Goal: Task Accomplishment & Management: Use online tool/utility

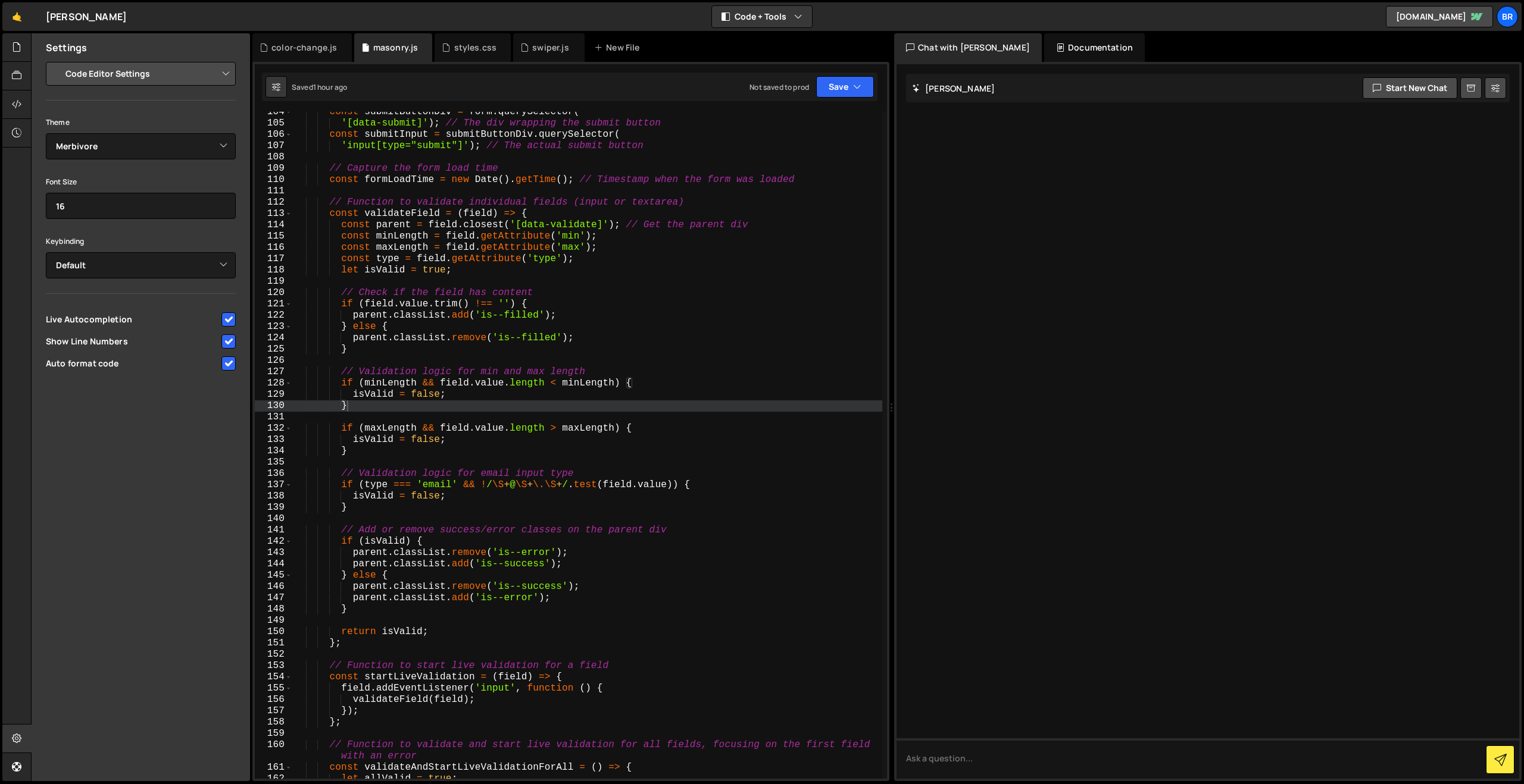
select select "editor"
select select "ace/theme/merbivore"
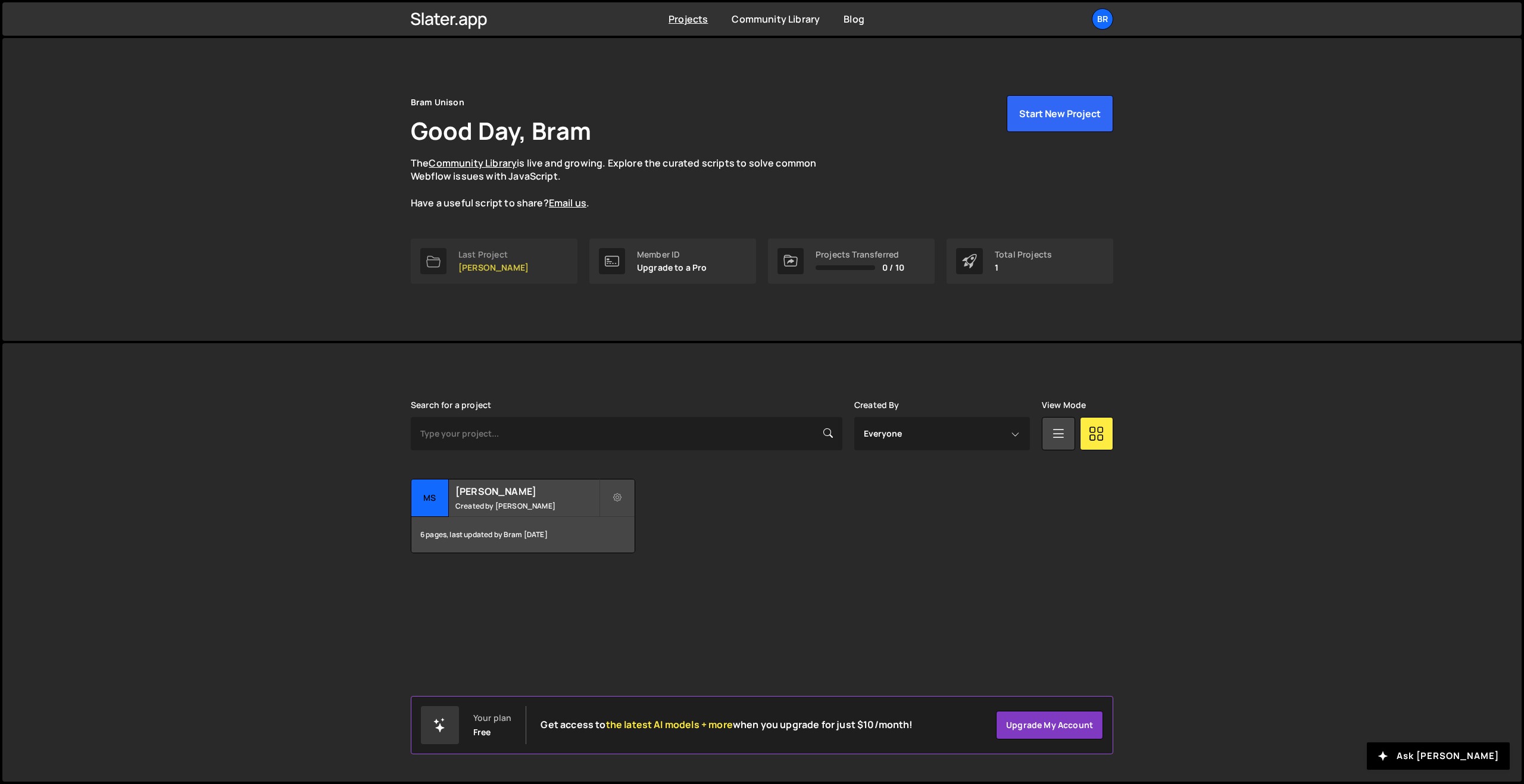
click at [481, 255] on div "Last Project" at bounding box center [493, 254] width 70 height 9
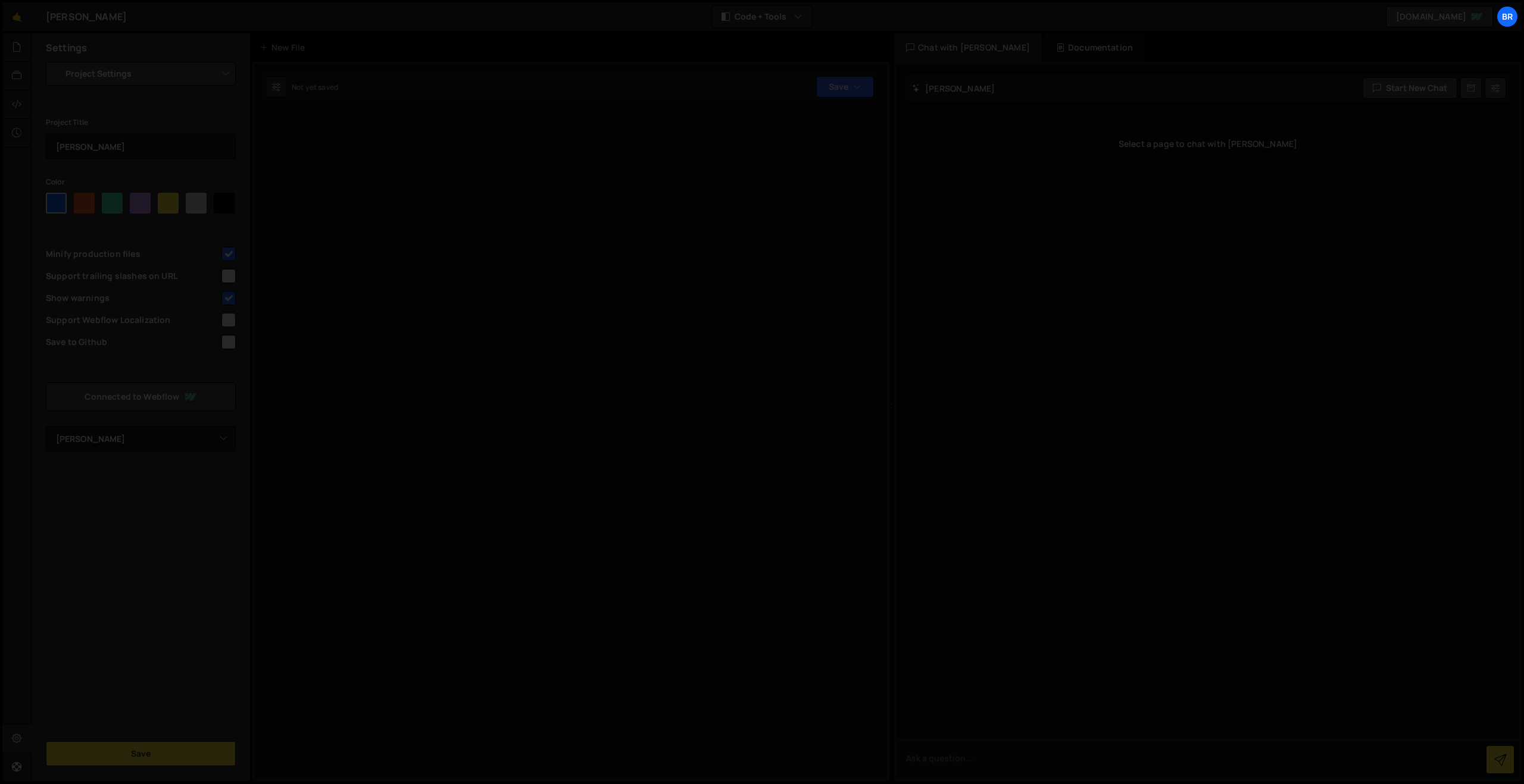
select select "6877a5fd9982c08c94c7e9da"
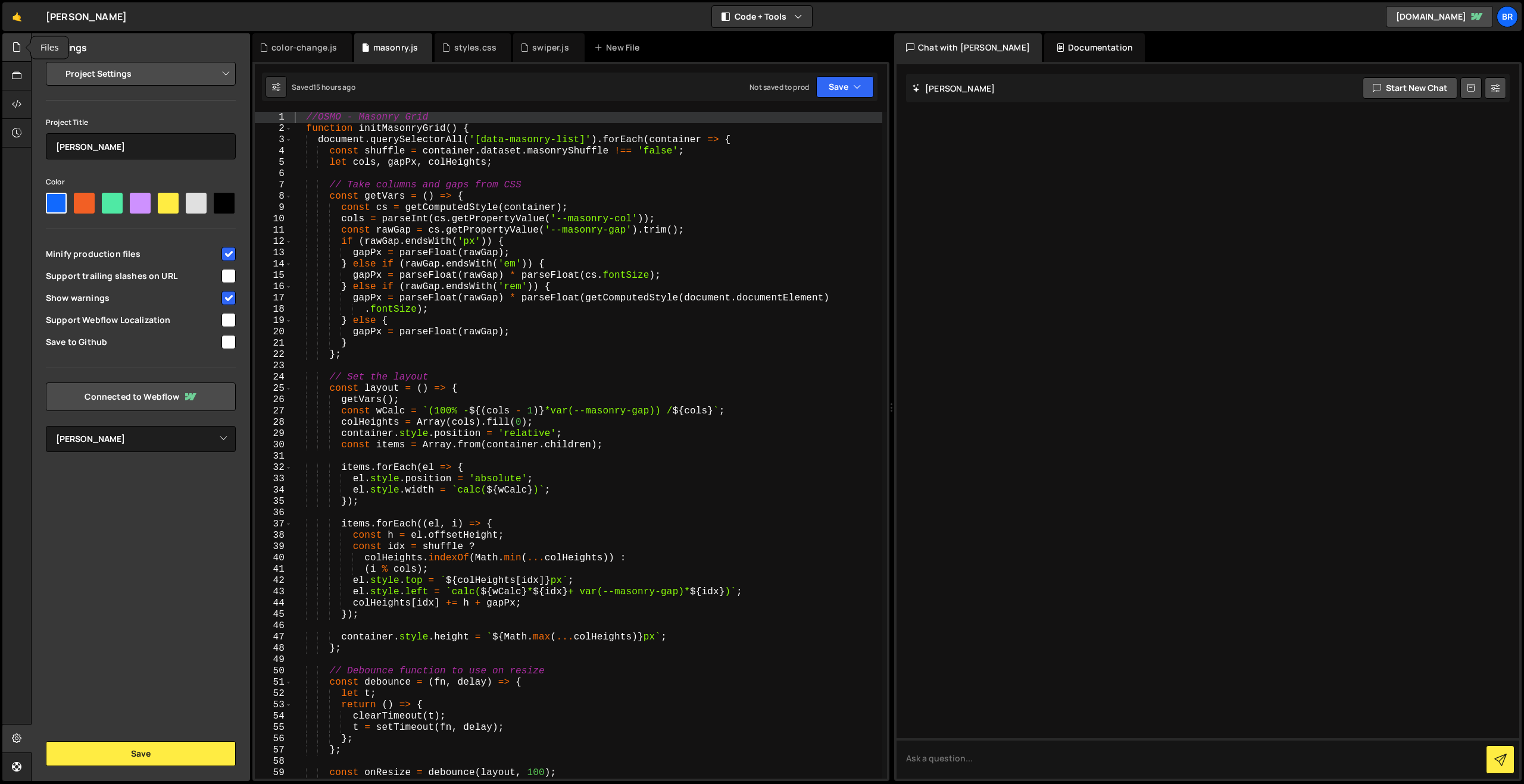
click at [14, 48] on icon at bounding box center [16, 46] width 9 height 13
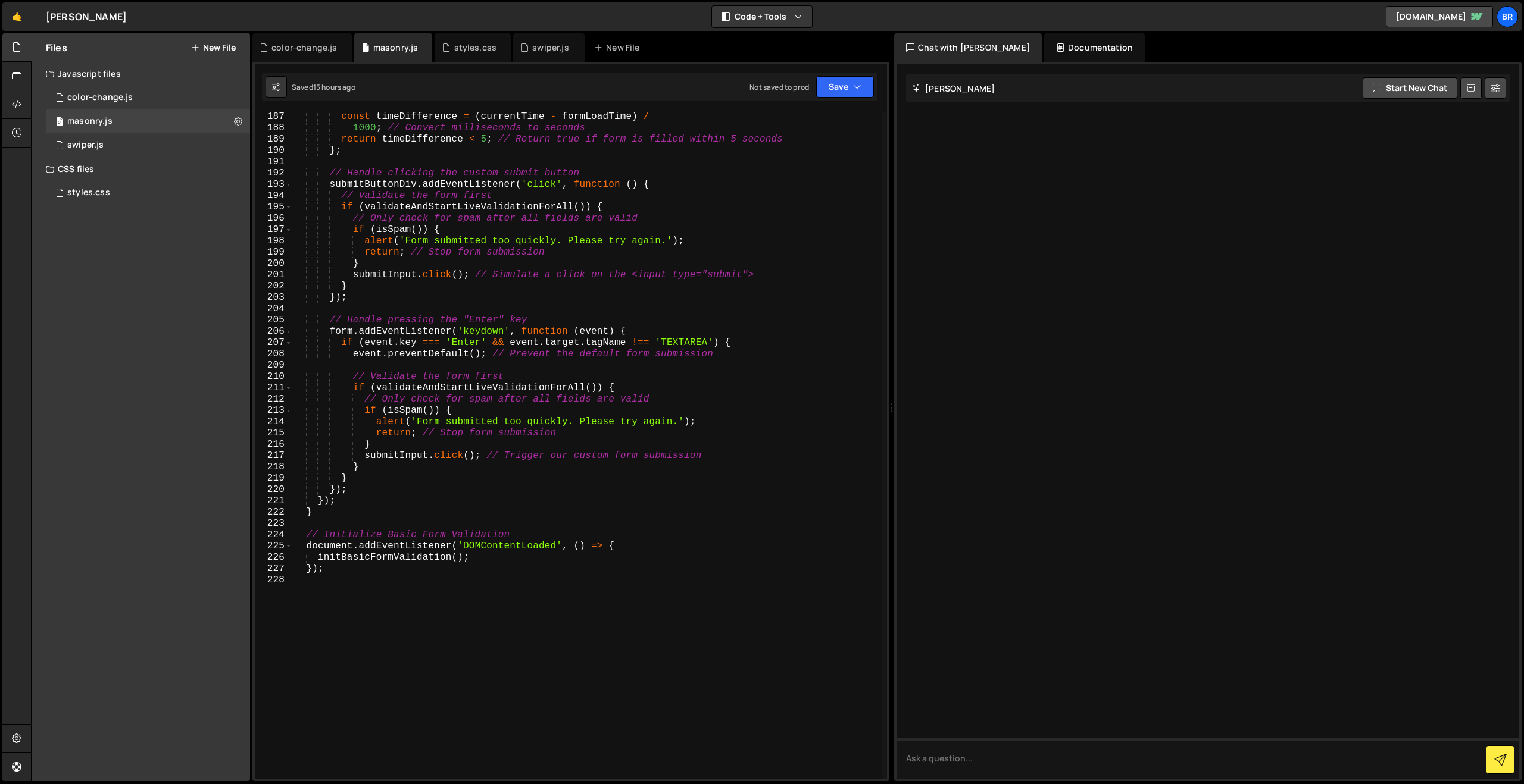
scroll to position [2250, 0]
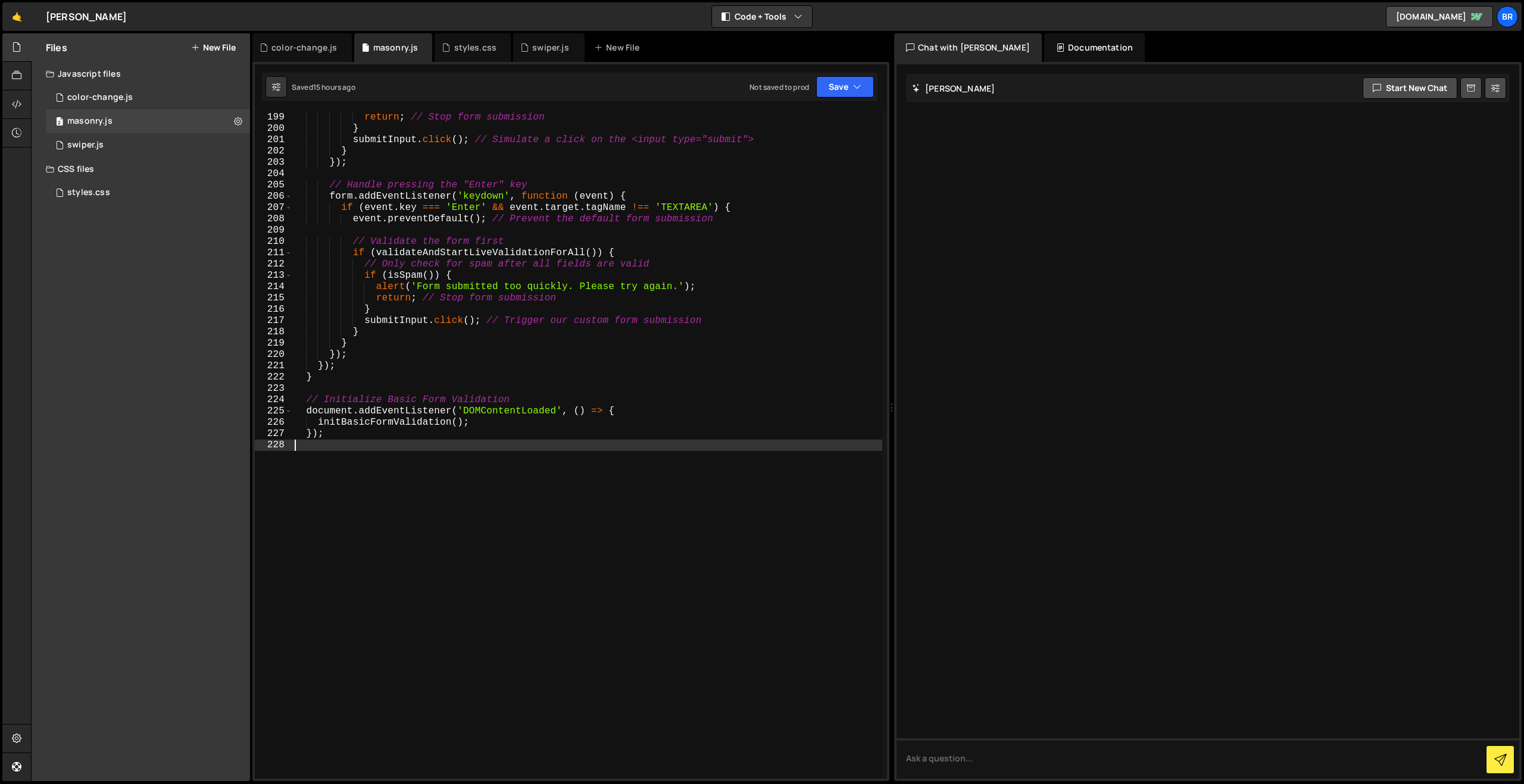
click at [330, 480] on div "return ; // Stop form submission } submitInput . click ( ) ; // Simulate a clic…" at bounding box center [588, 457] width 590 height 690
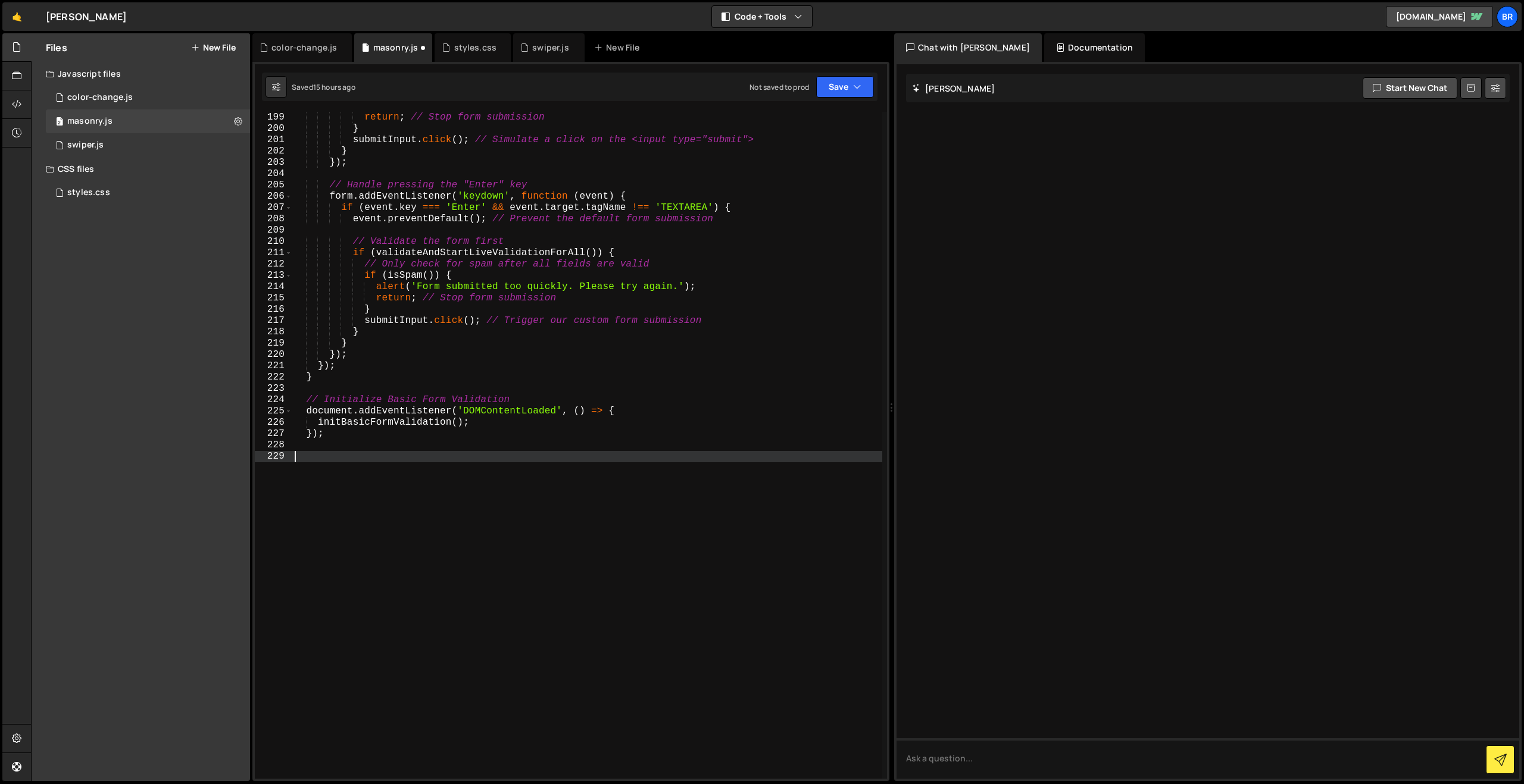
paste textarea "});"
type textarea "});"
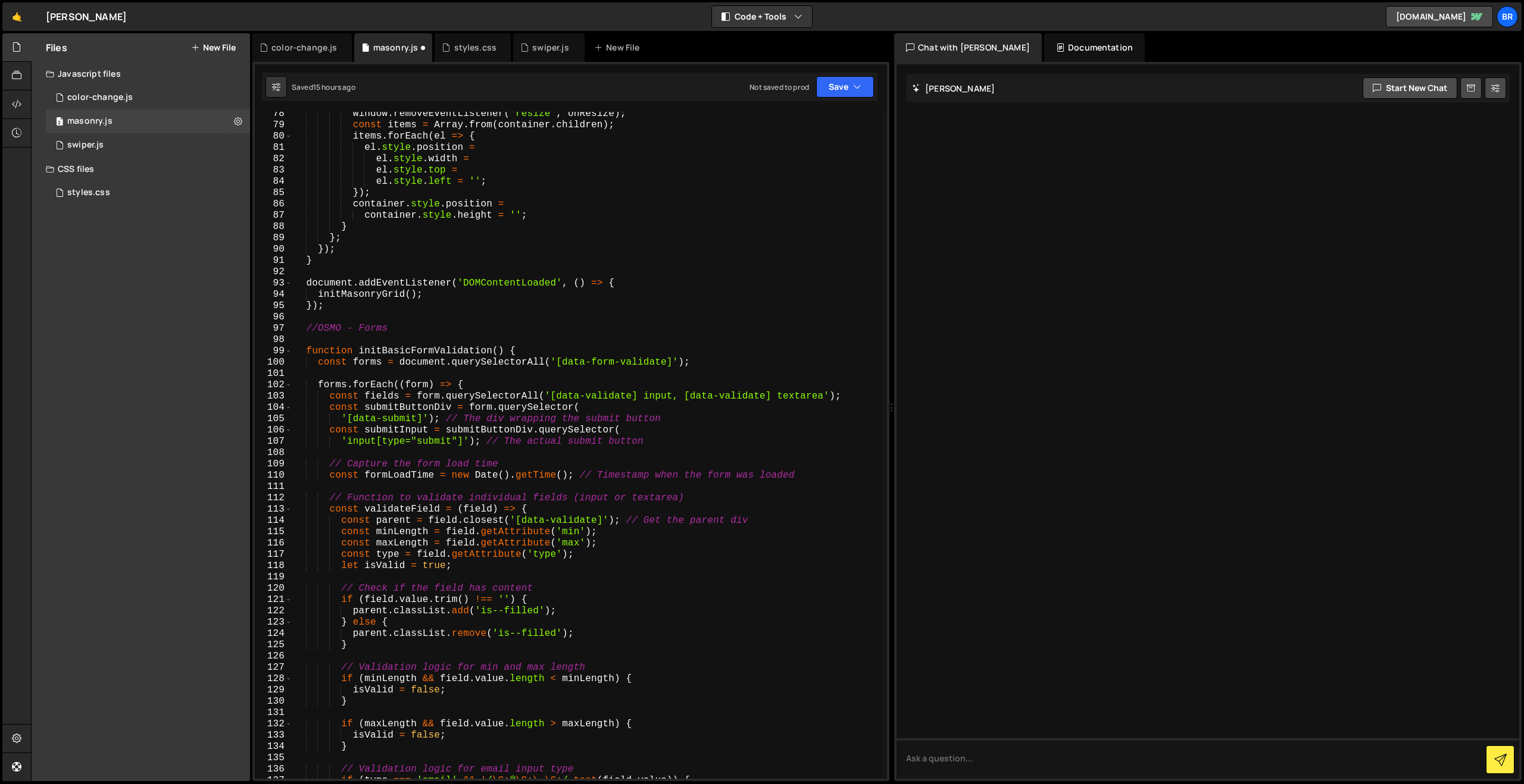
scroll to position [873, 0]
click at [381, 339] on div "window . removeEventListener ( 'resize' , onResize ) ; const items = Array . fr…" at bounding box center [588, 453] width 590 height 690
type textarea "//OSMO - Forms"
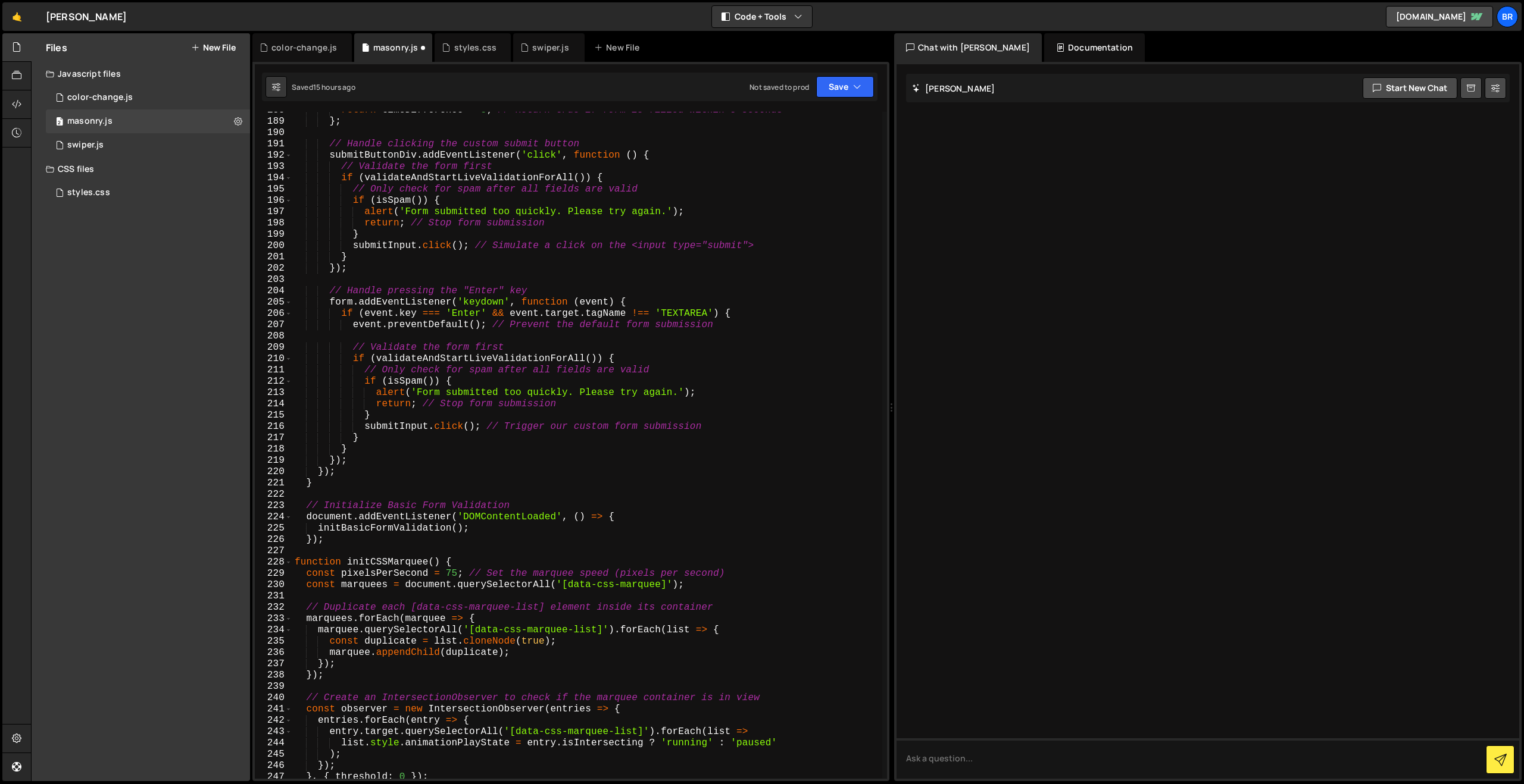
scroll to position [2148, 0]
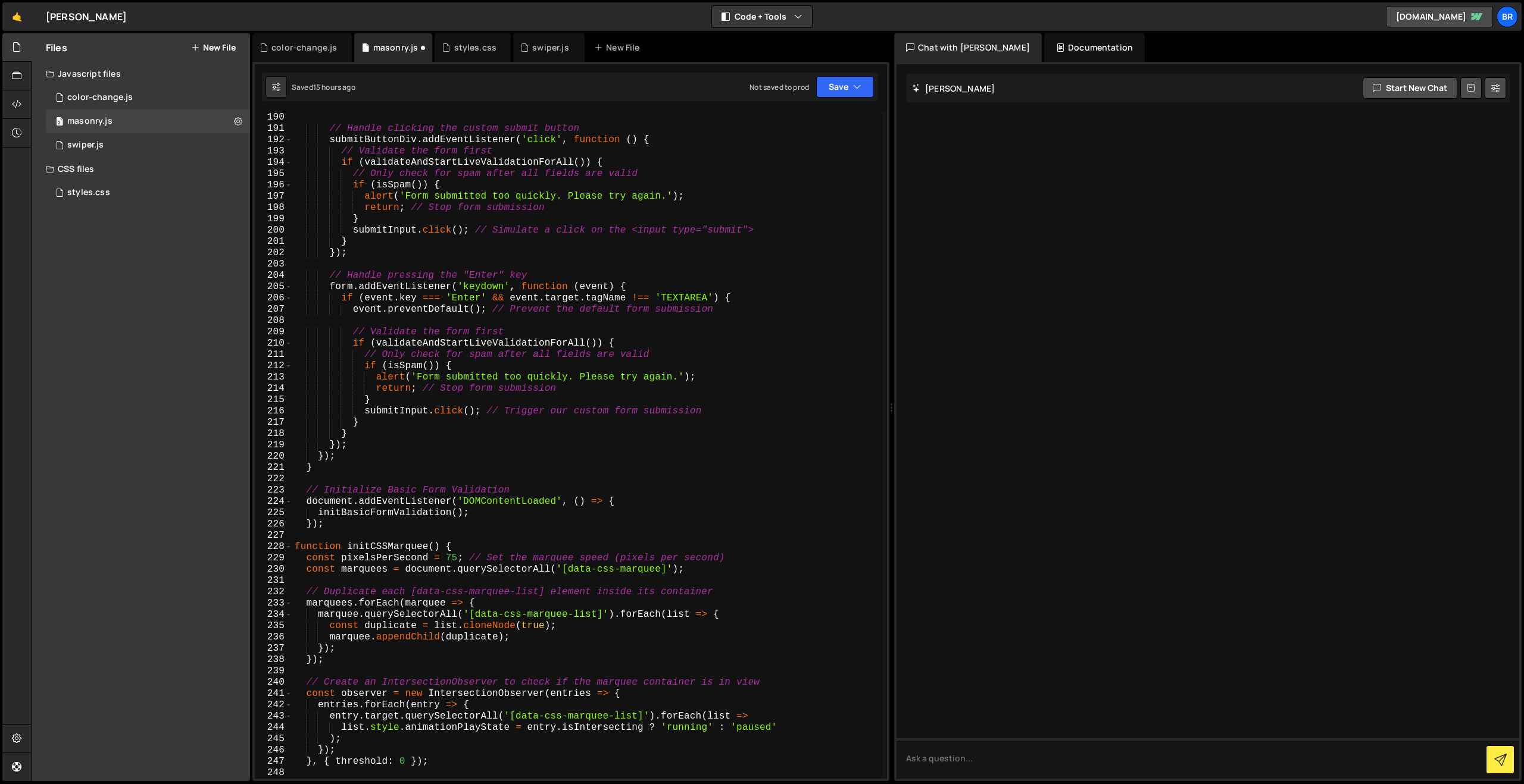
click at [335, 532] on div "} ; // Handle clicking the custom submit button submitButtonDiv . addEventListe…" at bounding box center [588, 445] width 590 height 690
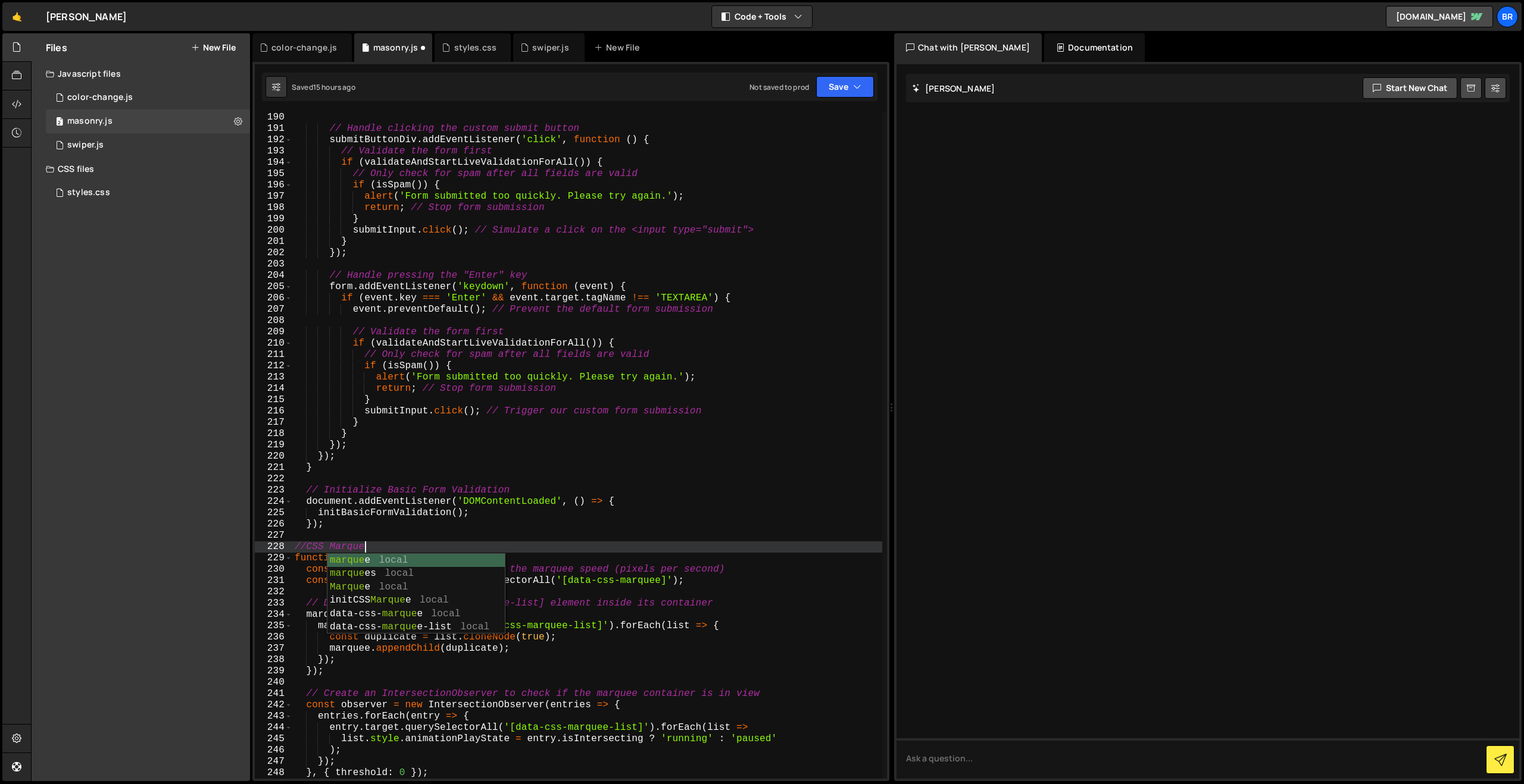
scroll to position [0, 3]
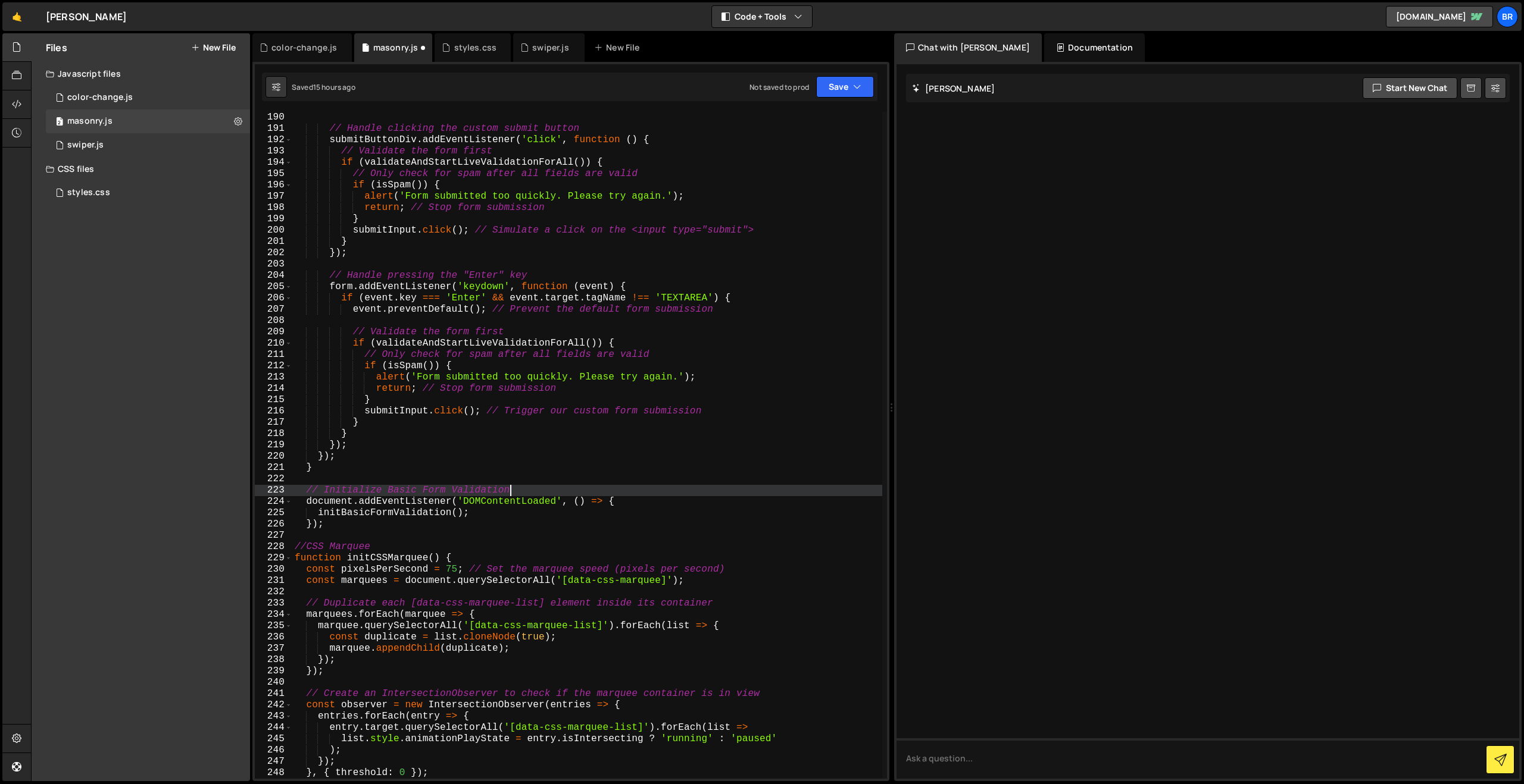
click at [673, 492] on div "} ; // Handle clicking the custom submit button submitButtonDiv . addEventListe…" at bounding box center [588, 445] width 590 height 690
type textarea "// Initialize Basic Form Validation"
click at [835, 84] on button "Save" at bounding box center [845, 86] width 58 height 21
click at [806, 124] on div "15 hours ago" at bounding box center [785, 129] width 43 height 10
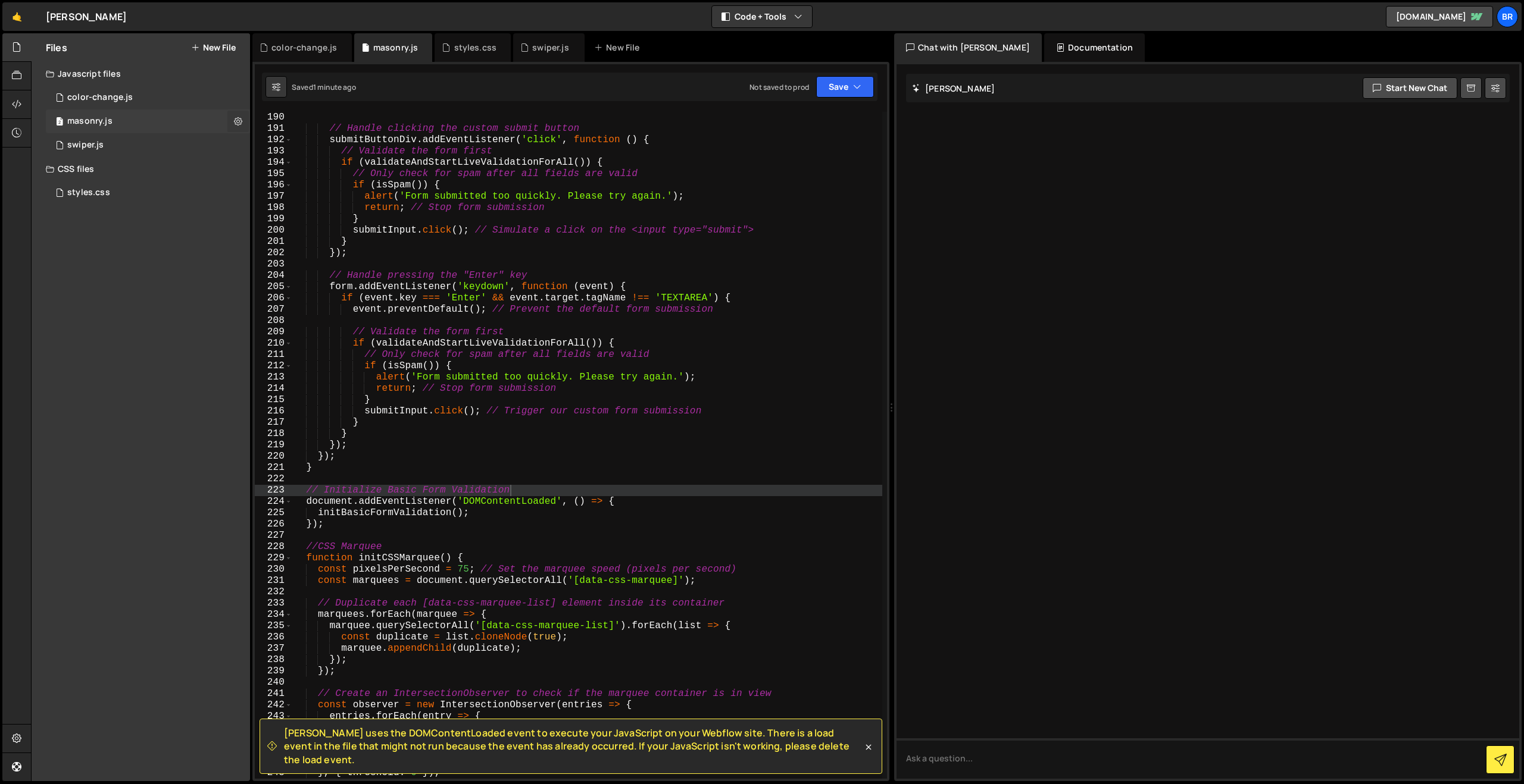
click at [242, 119] on icon at bounding box center [239, 121] width 9 height 11
click at [319, 144] on button "Edit File Settings" at bounding box center [310, 146] width 116 height 24
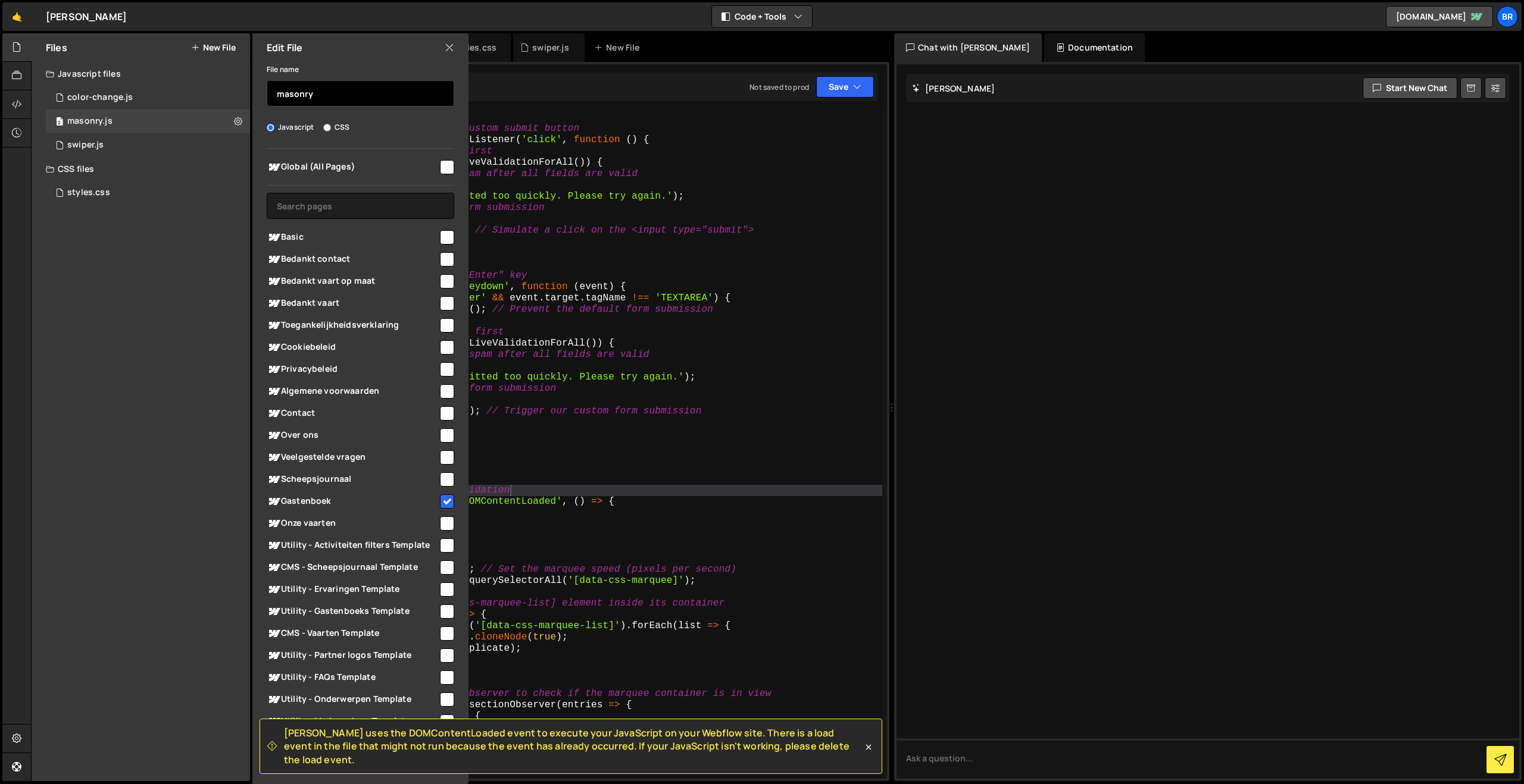
click at [288, 96] on input "masonry" at bounding box center [360, 93] width 187 height 27
type input "osmo"
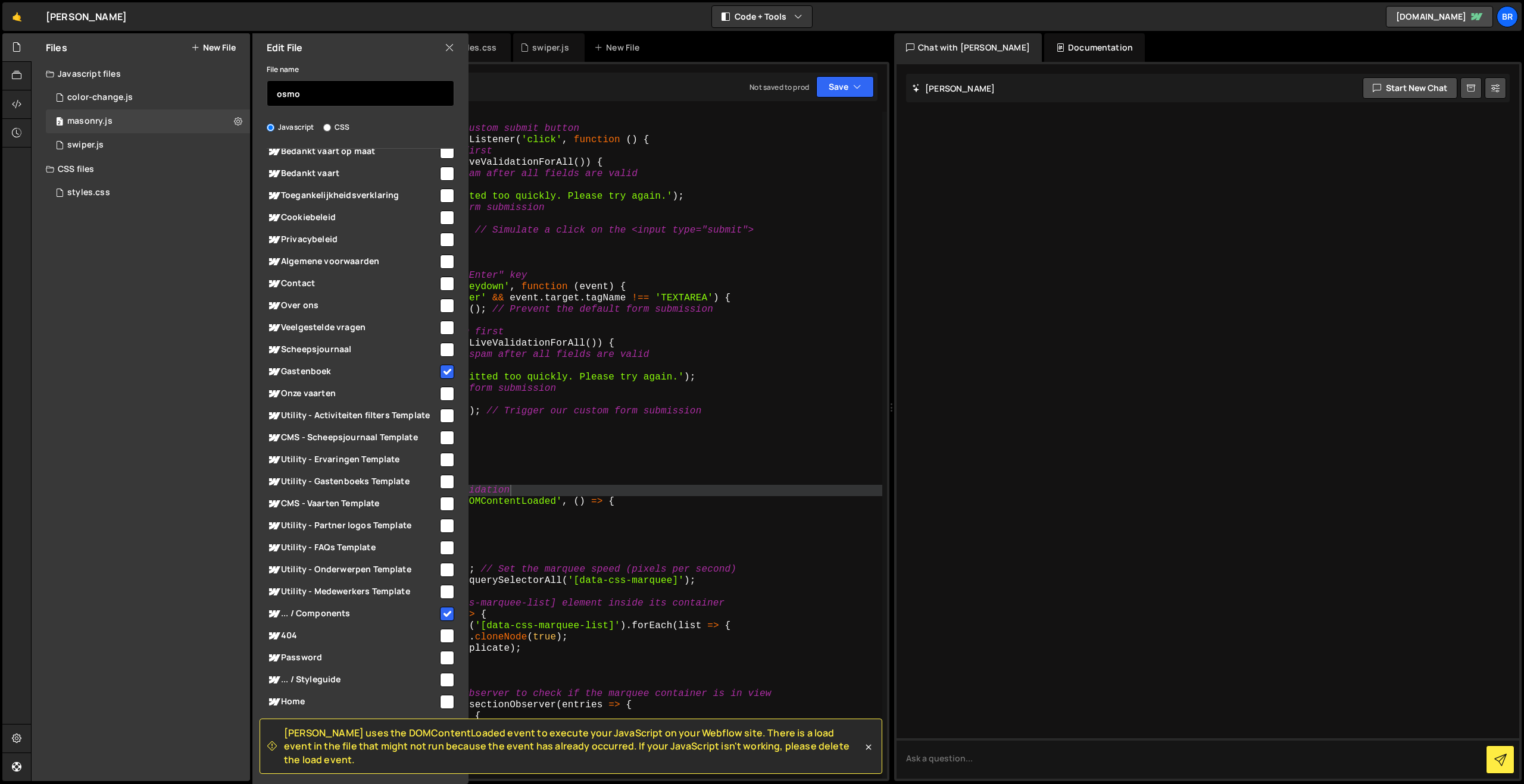
scroll to position [0, 0]
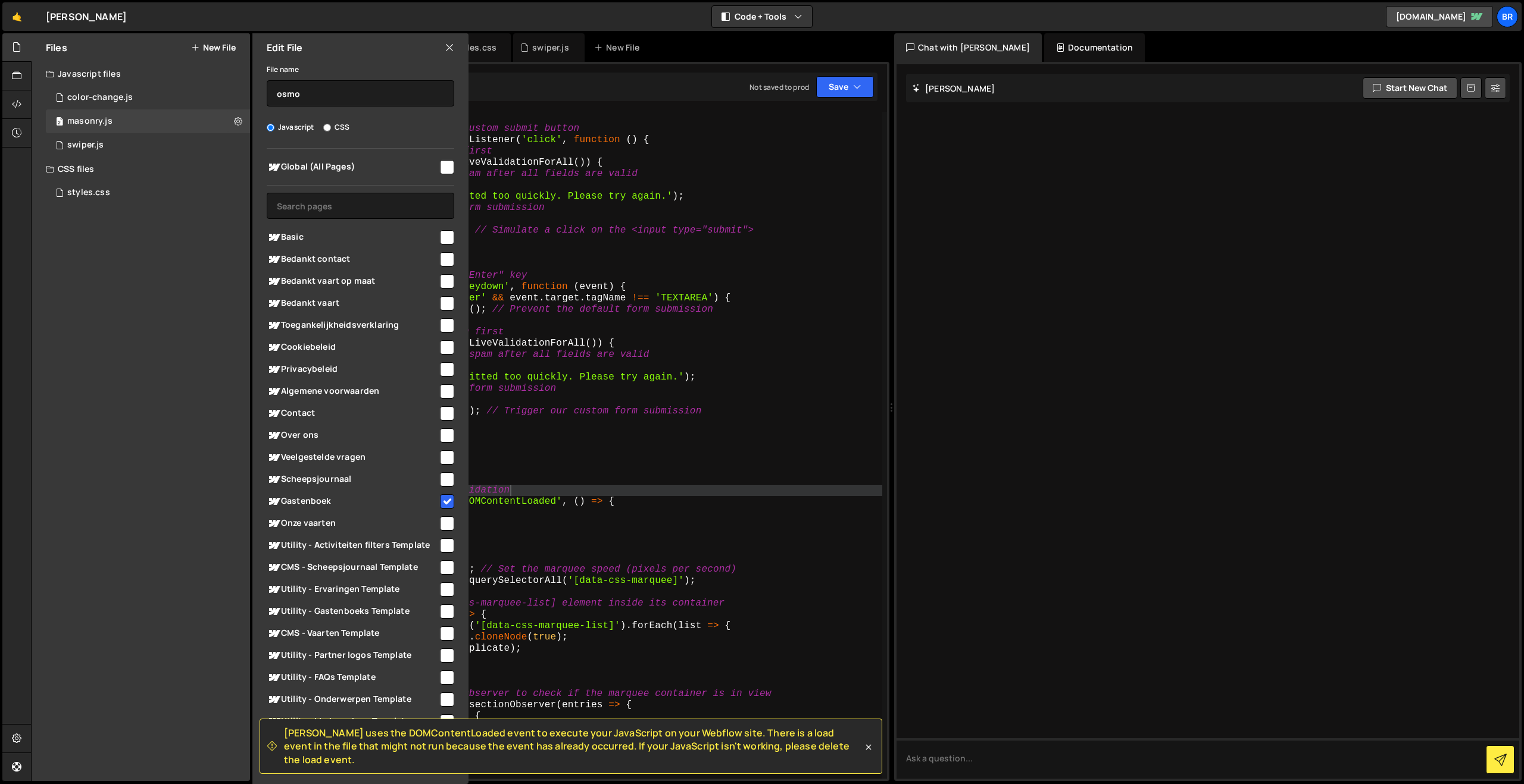
click at [440, 169] on input "checkbox" at bounding box center [446, 167] width 15 height 15
checkbox input "true"
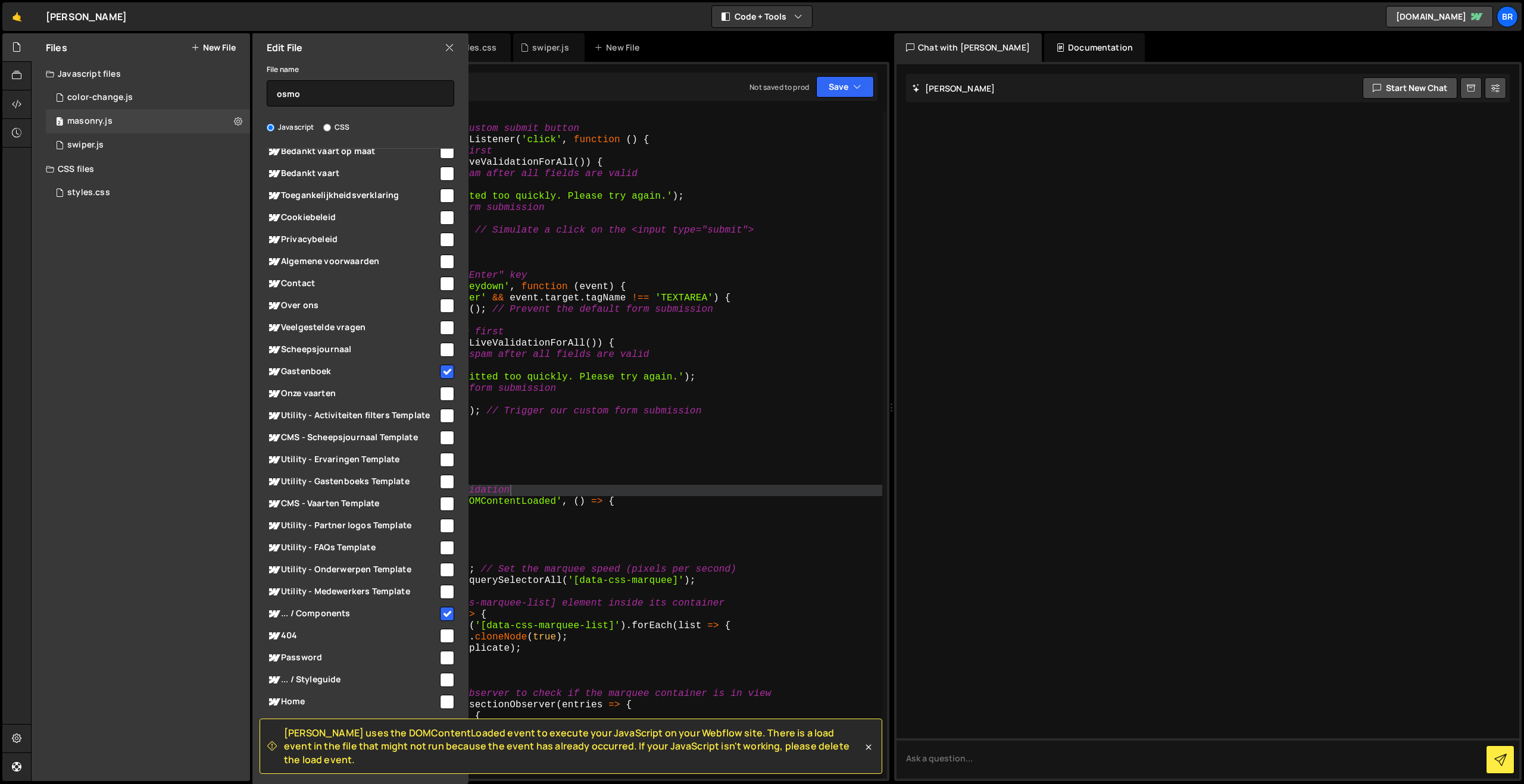
click at [444, 365] on input "checkbox" at bounding box center [446, 372] width 15 height 15
checkbox input "false"
click at [440, 616] on input "checkbox" at bounding box center [446, 614] width 15 height 15
checkbox input "false"
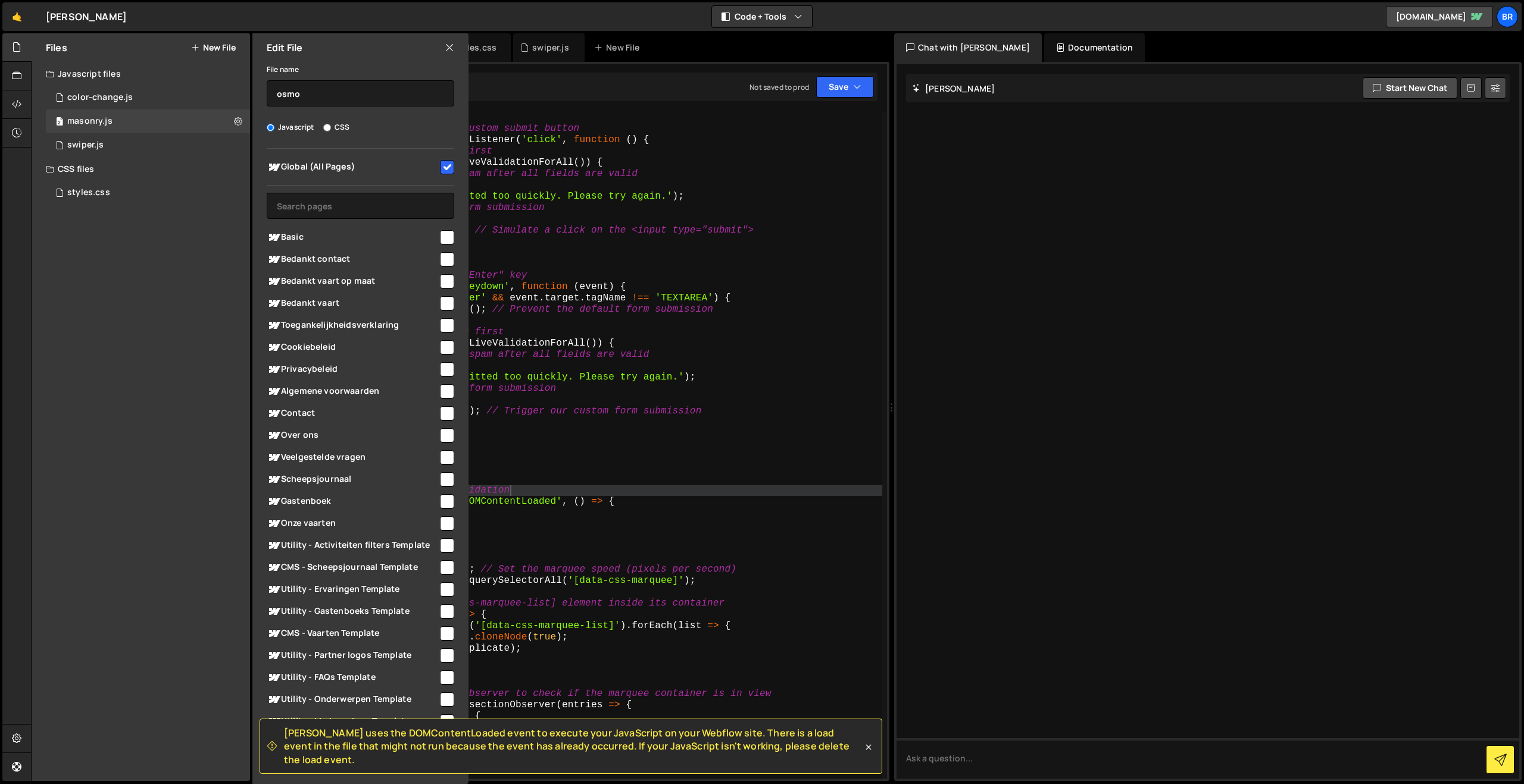
click at [449, 46] on icon at bounding box center [449, 47] width 9 height 13
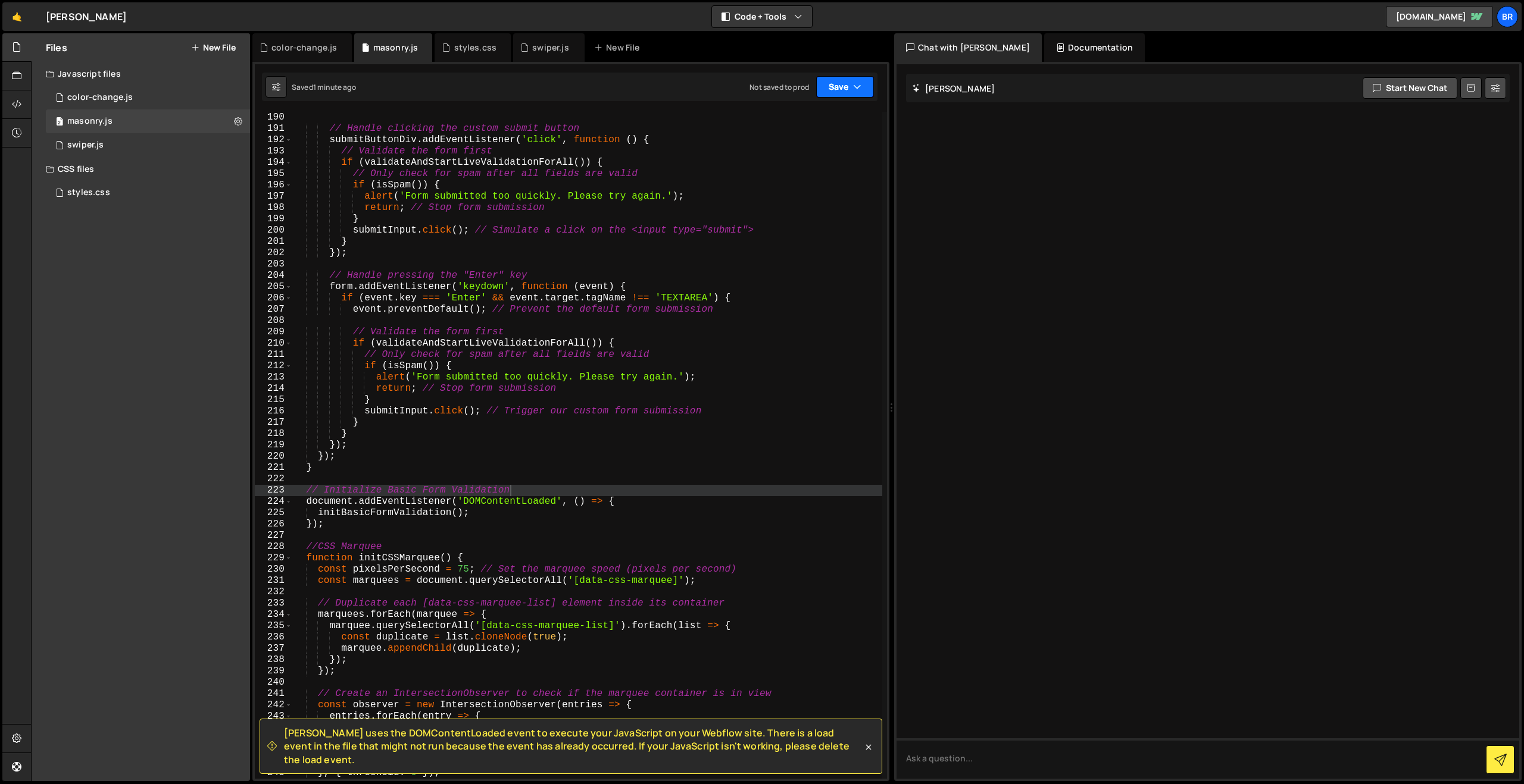
click at [842, 79] on button "Save" at bounding box center [845, 86] width 58 height 21
click at [805, 130] on div "1 minute ago" at bounding box center [784, 129] width 42 height 10
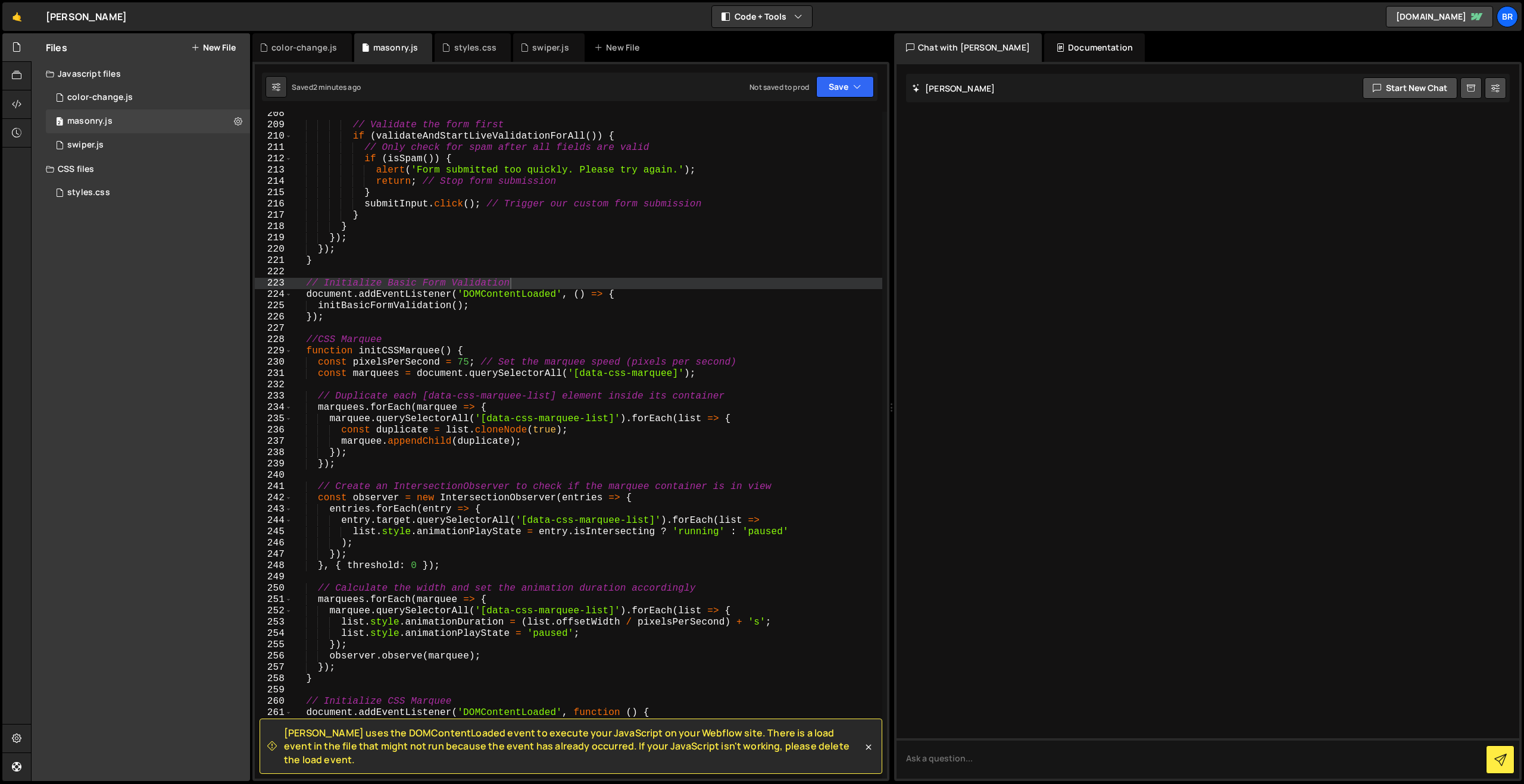
scroll to position [2357, 0]
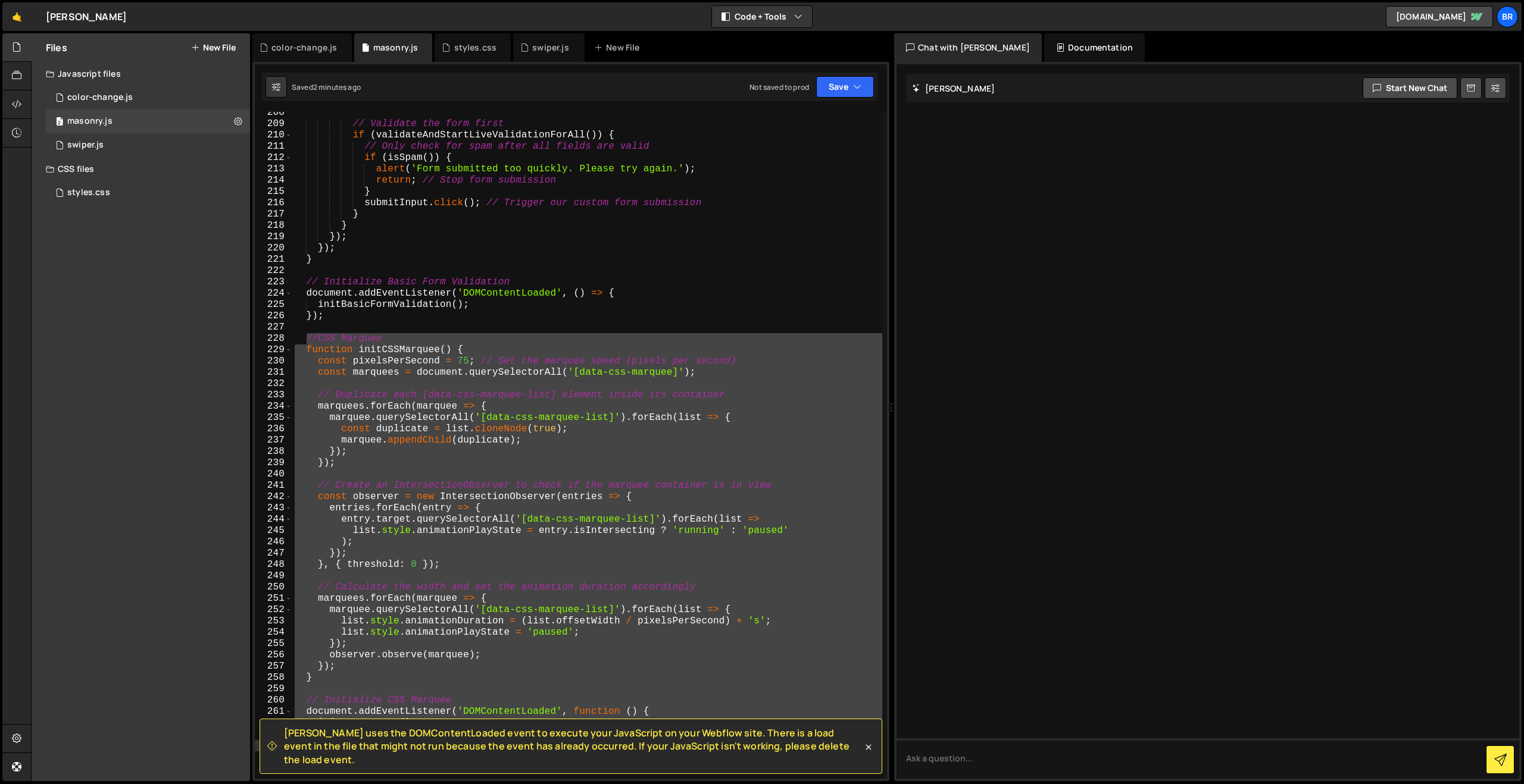
drag, startPoint x: 306, startPoint y: 342, endPoint x: 516, endPoint y: 852, distance: 551.5
click at [516, 784] on html "Projects [GEOGRAPHIC_DATA] Blog Br Projects Your Teams Account Upgrade Logout" at bounding box center [762, 392] width 1524 height 784
type textarea "});"
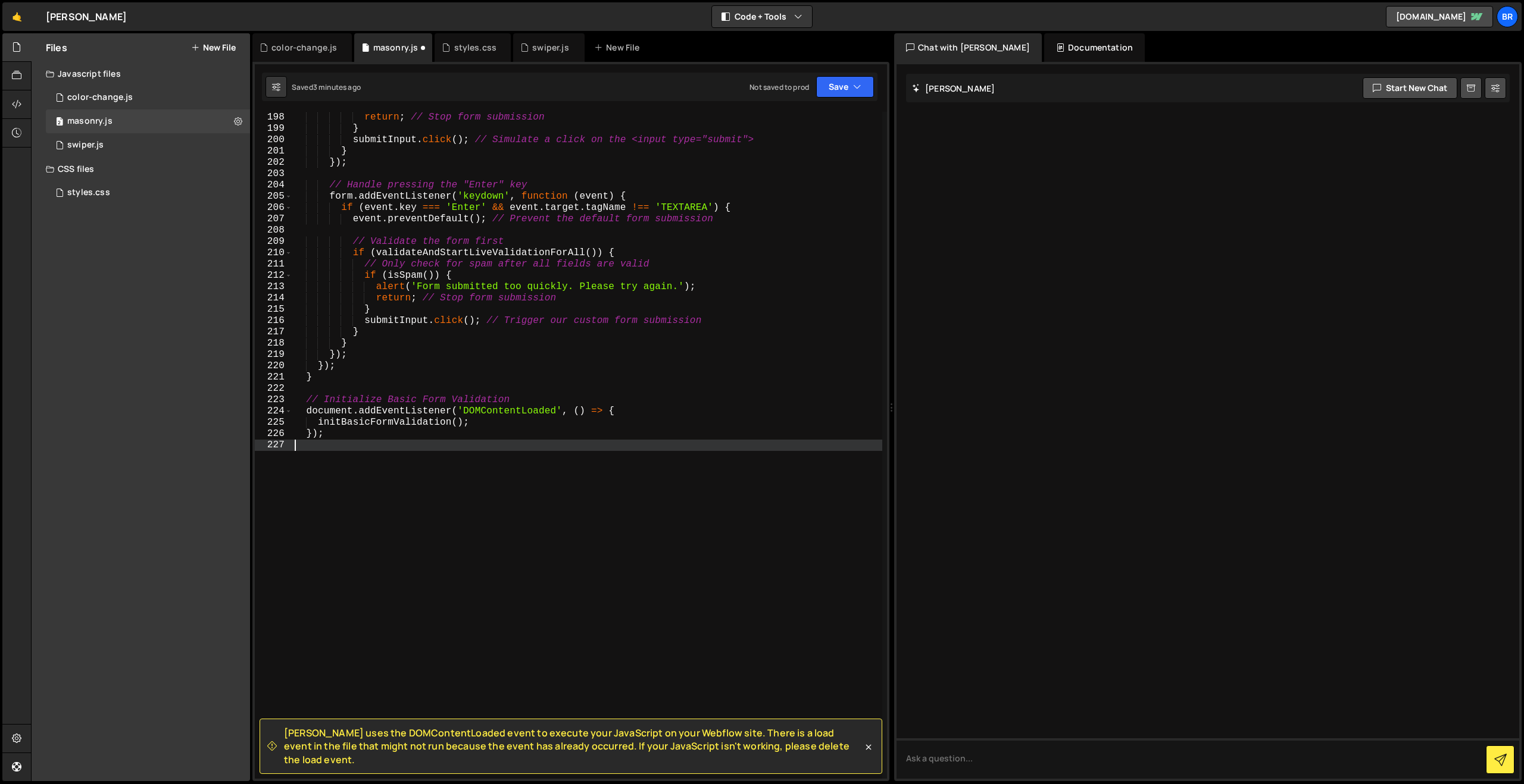
scroll to position [2239, 0]
click at [837, 85] on button "Save" at bounding box center [845, 86] width 58 height 21
click at [830, 122] on div "Saved 3 minutes ago" at bounding box center [805, 129] width 124 height 15
click at [95, 104] on div "1 color-change.js 0" at bounding box center [148, 97] width 204 height 24
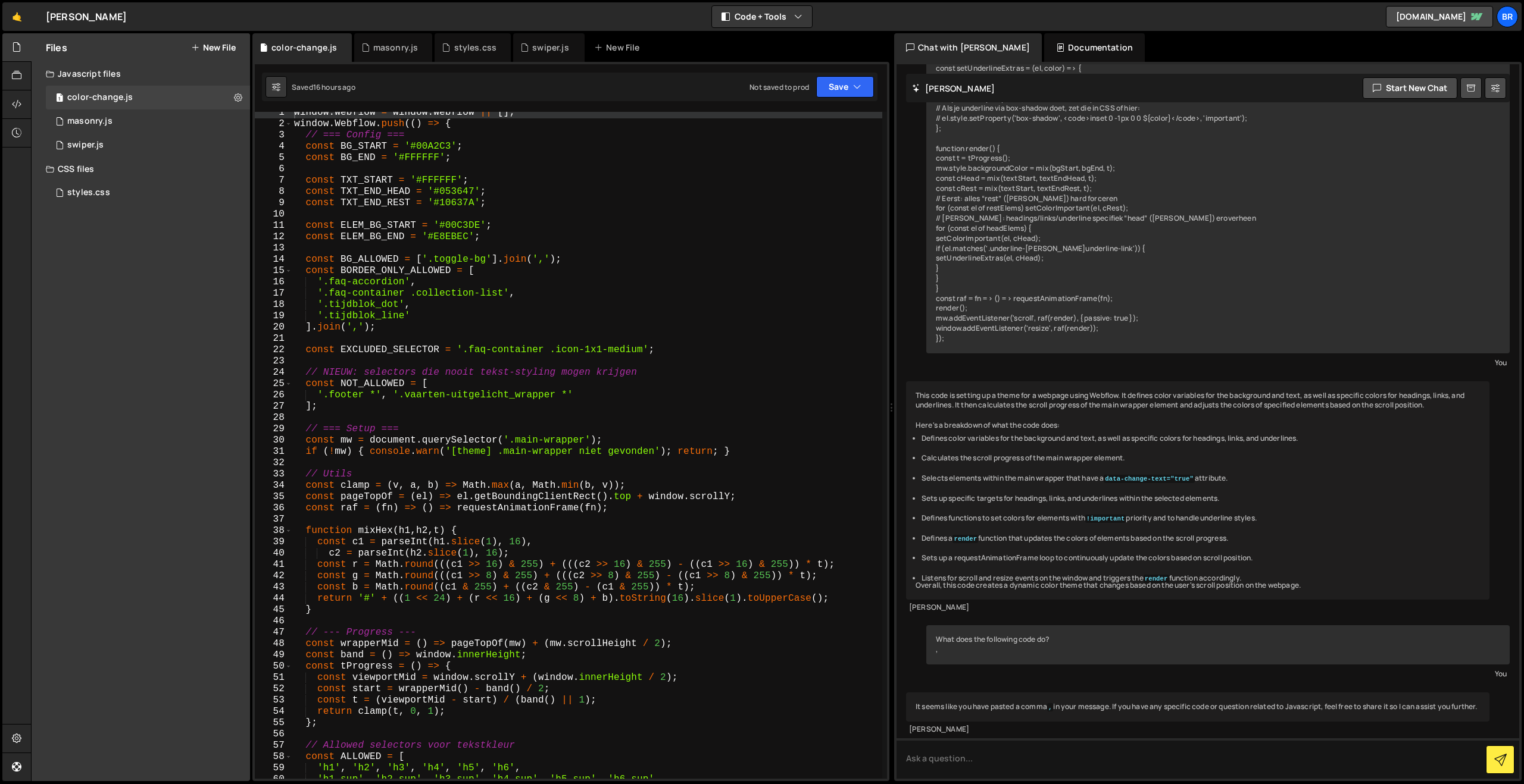
scroll to position [0, 0]
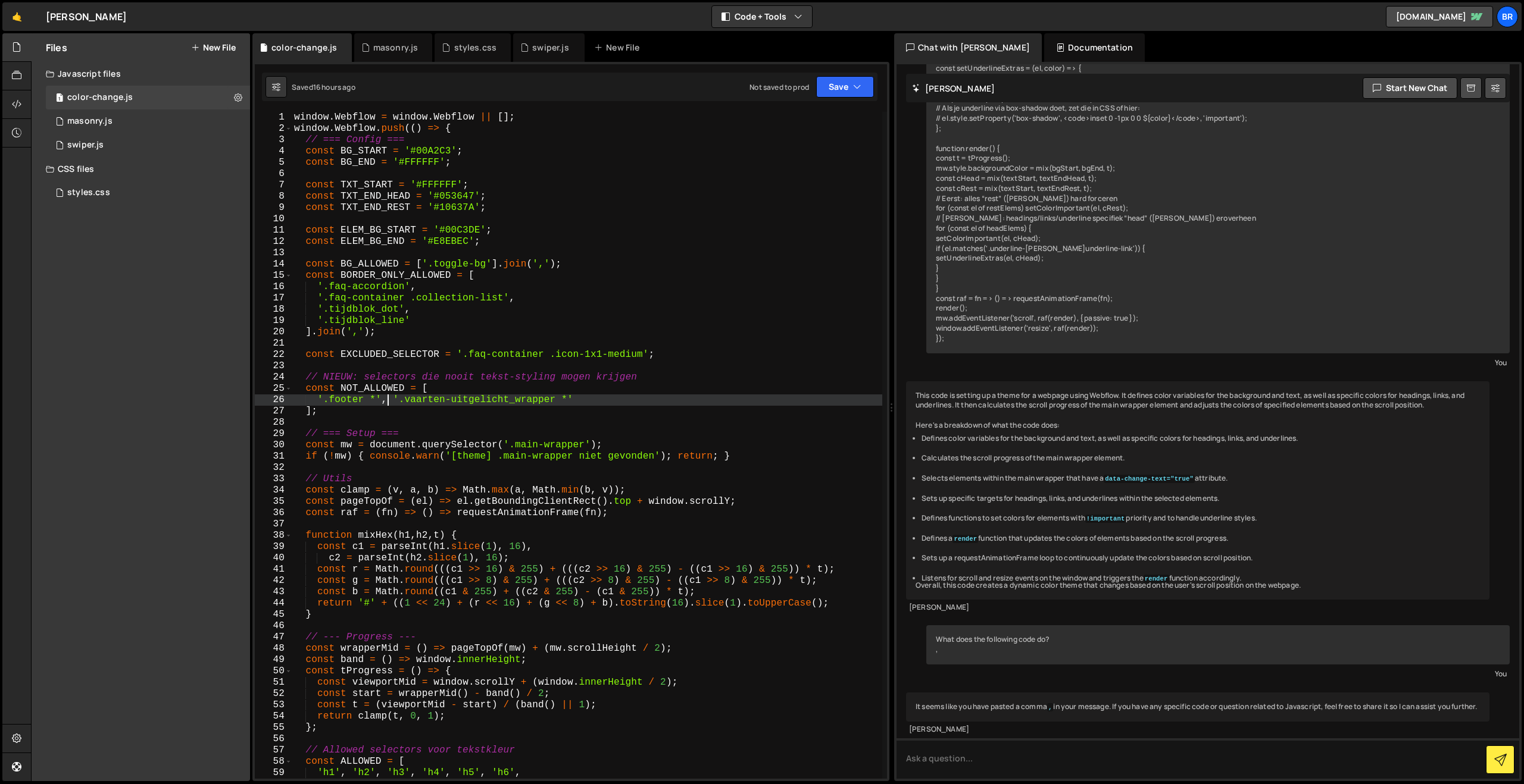
click at [390, 401] on div "window . Webflow = window . Webflow || [ ] ; window . Webflow . push (( ) => { …" at bounding box center [587, 457] width 591 height 690
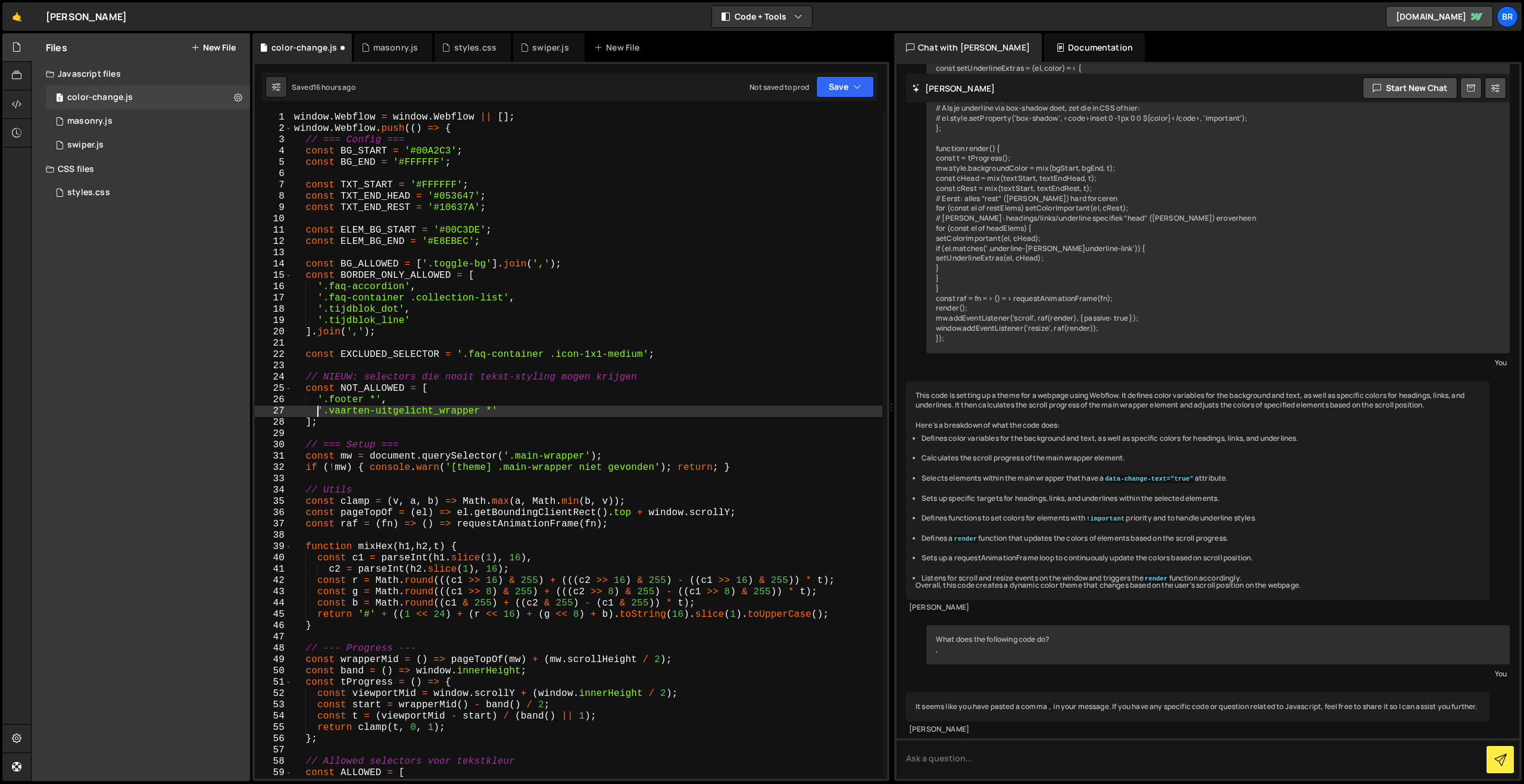
click at [508, 416] on div "window . Webflow = window . Webflow || [ ] ; window . Webflow . push (( ) => { …" at bounding box center [587, 457] width 591 height 690
type textarea "'.vaarten-uitgelicht_wrapper *',"
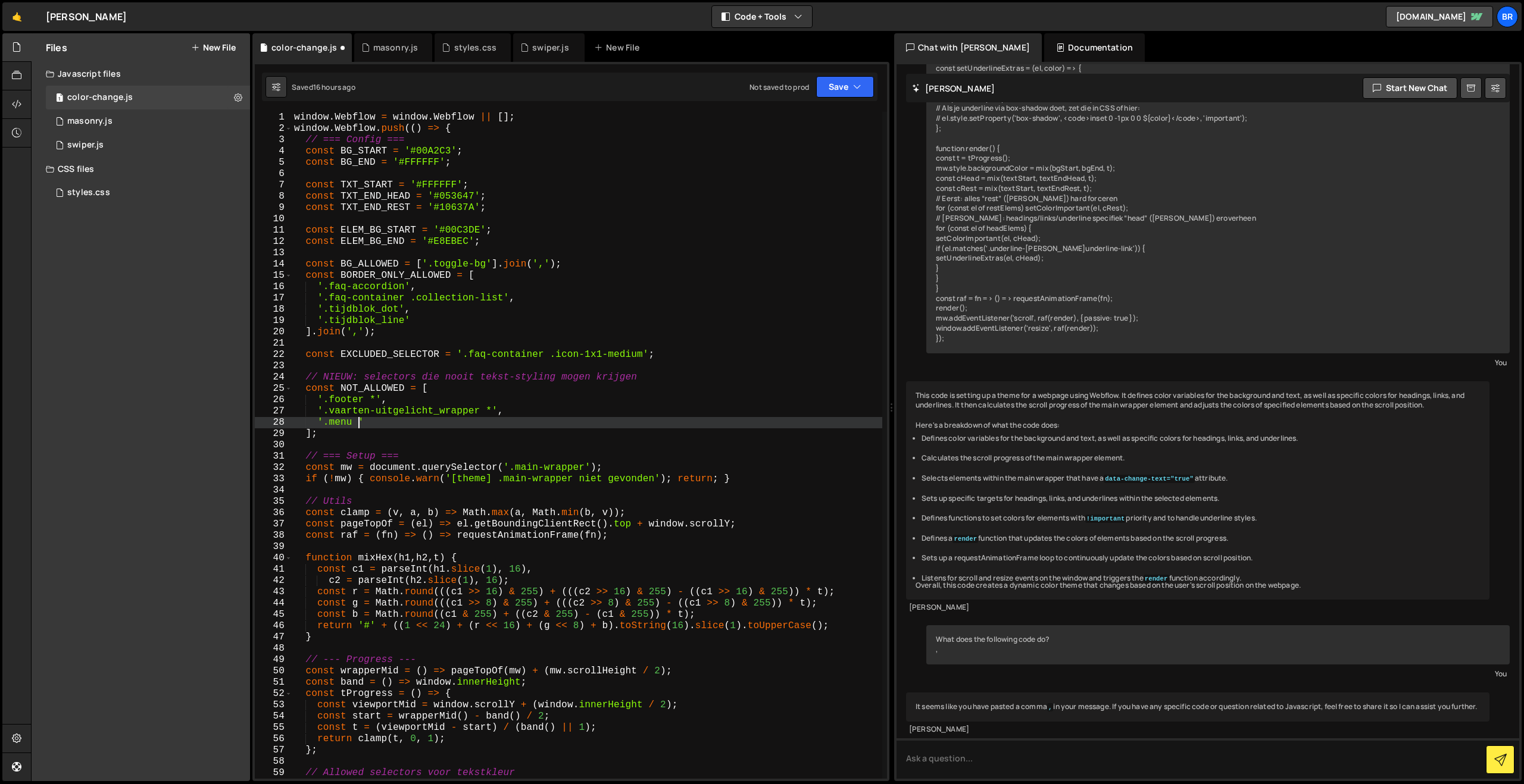
scroll to position [0, 3]
type textarea "'.menu *'"
click at [835, 91] on button "Save" at bounding box center [845, 86] width 58 height 21
click at [820, 124] on div "Saved 16 hours ago" at bounding box center [805, 129] width 124 height 15
